Goal: Find specific fact: Find specific fact

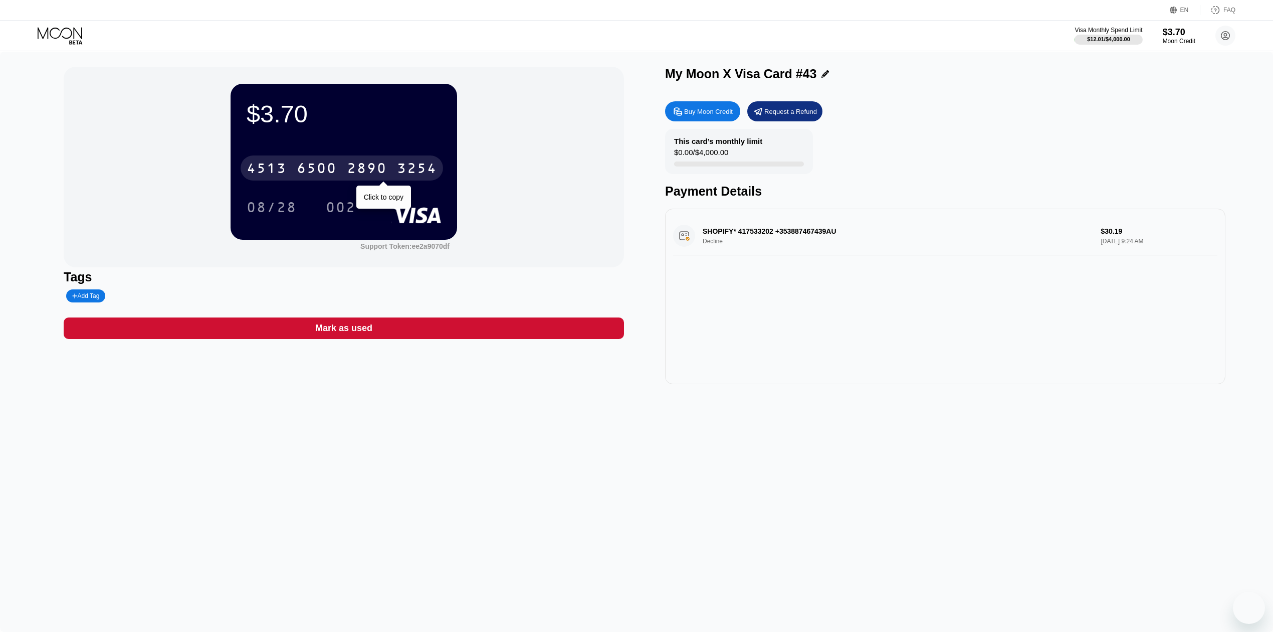
click at [364, 159] on div "[CREDIT_CARD_NUMBER]" at bounding box center [342, 167] width 203 height 25
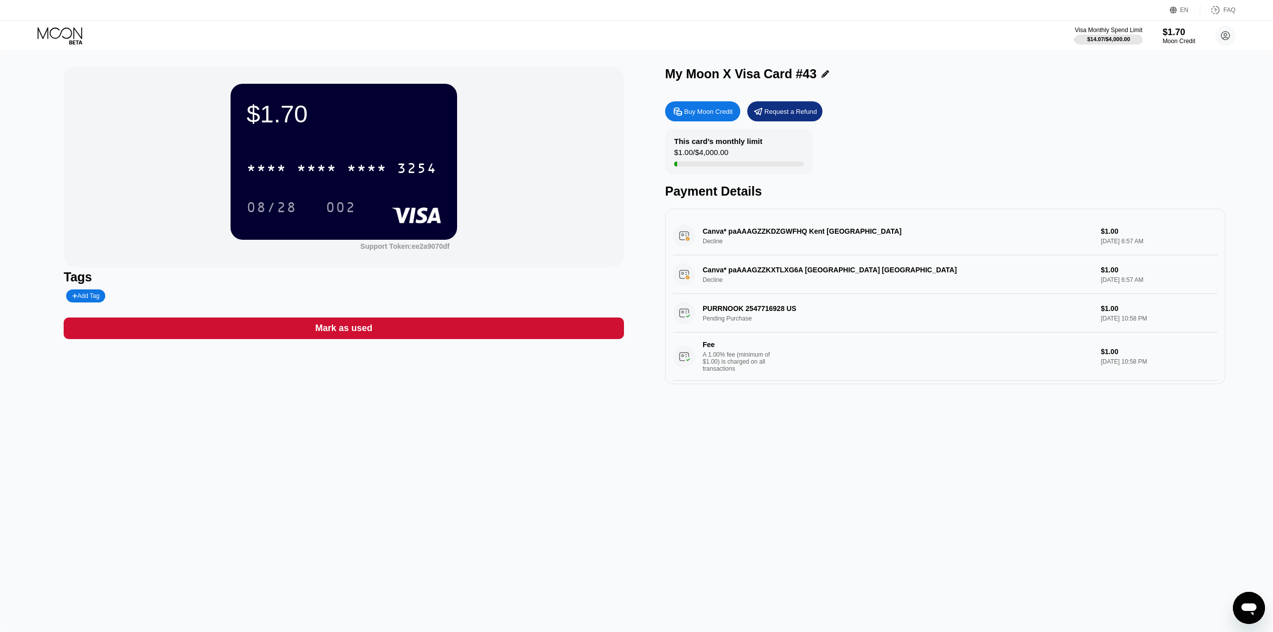
click at [287, 154] on div "* * * * * * * * * * * * 3254" at bounding box center [344, 165] width 194 height 34
click at [289, 164] on div "* * * * * * * * * * * * 3254" at bounding box center [342, 167] width 203 height 25
